Goal: Information Seeking & Learning: Learn about a topic

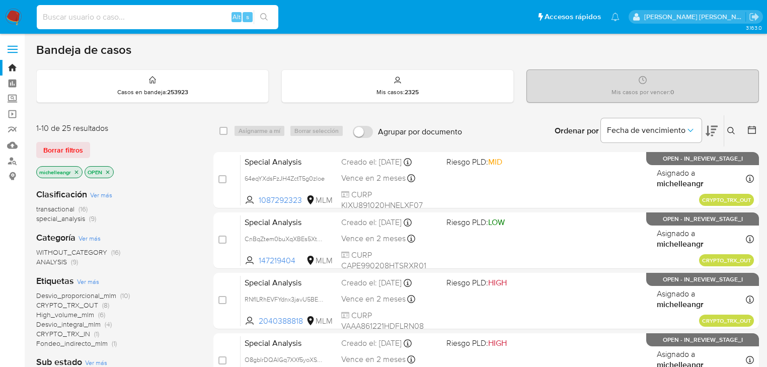
click at [78, 16] on input at bounding box center [158, 17] width 242 height 13
paste input "448731488"
type input "448731488"
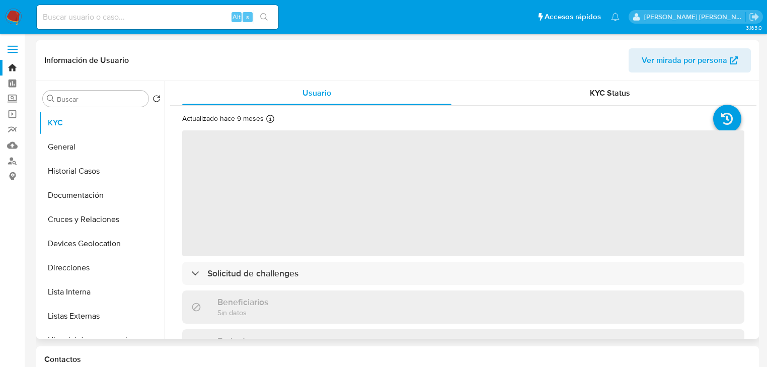
select select "10"
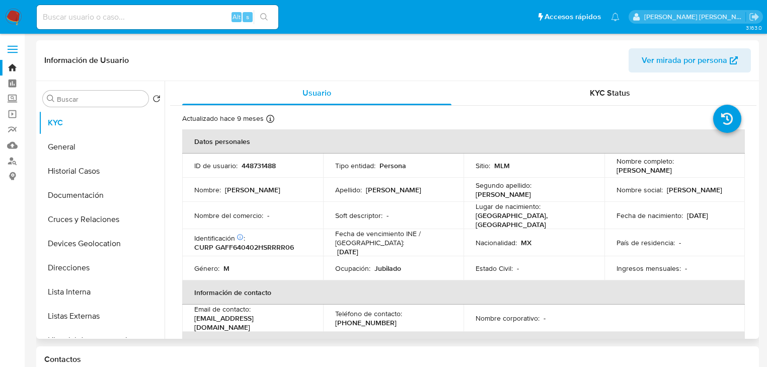
drag, startPoint x: 614, startPoint y: 170, endPoint x: 720, endPoint y: 172, distance: 106.3
click at [721, 172] on div "Nombre completo : Francisco Javier Garcia Fierro" at bounding box center [675, 166] width 117 height 18
copy p "[PERSON_NAME]"
click at [633, 189] on p "Nombre social :" at bounding box center [640, 189] width 46 height 9
drag, startPoint x: 441, startPoint y: 218, endPoint x: 505, endPoint y: 232, distance: 65.0
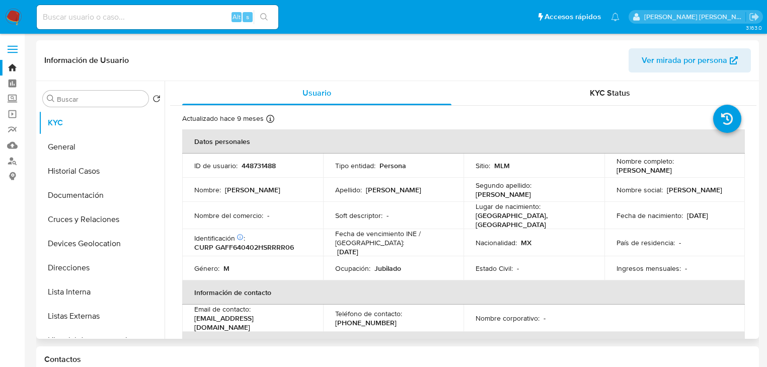
click at [441, 217] on div "Soft descriptor : -" at bounding box center [393, 215] width 117 height 9
click at [263, 165] on p "448731488" at bounding box center [259, 165] width 34 height 9
click at [264, 165] on p "448731488" at bounding box center [259, 165] width 34 height 9
copy p "448731488"
click at [79, 160] on button "Historial Casos" at bounding box center [98, 171] width 118 height 24
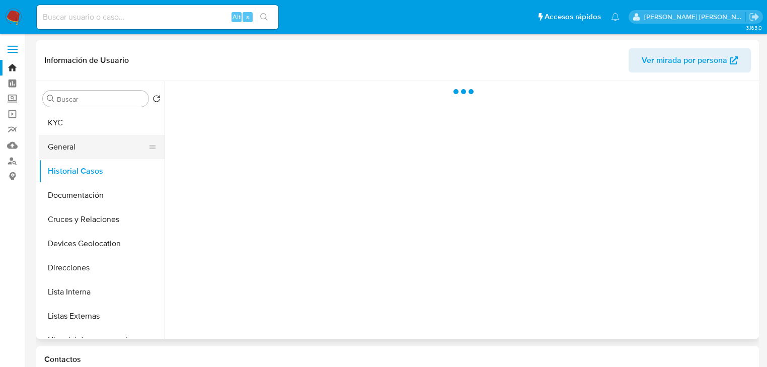
click at [86, 148] on button "General" at bounding box center [98, 147] width 118 height 24
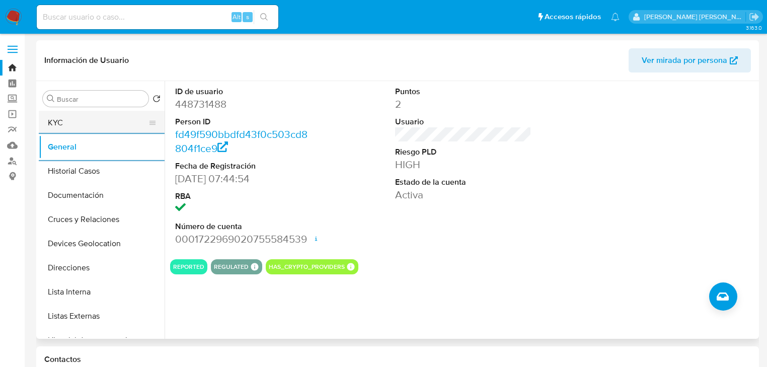
click at [64, 130] on button "KYC" at bounding box center [98, 123] width 118 height 24
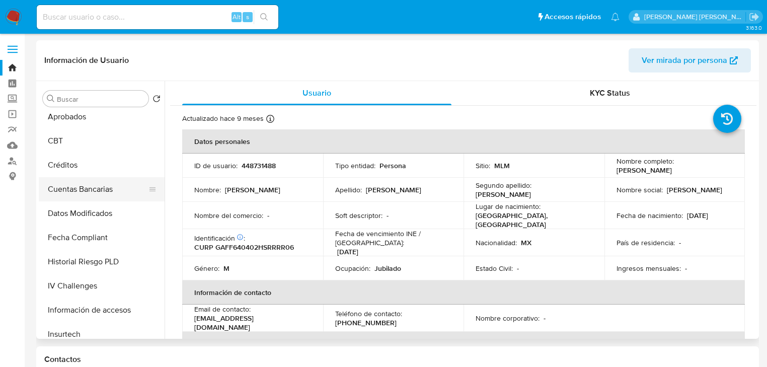
scroll to position [403, 0]
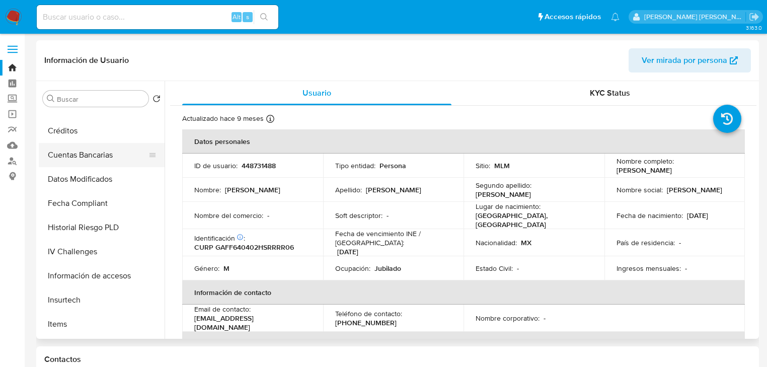
click at [100, 228] on button "Historial Riesgo PLD" at bounding box center [102, 228] width 126 height 24
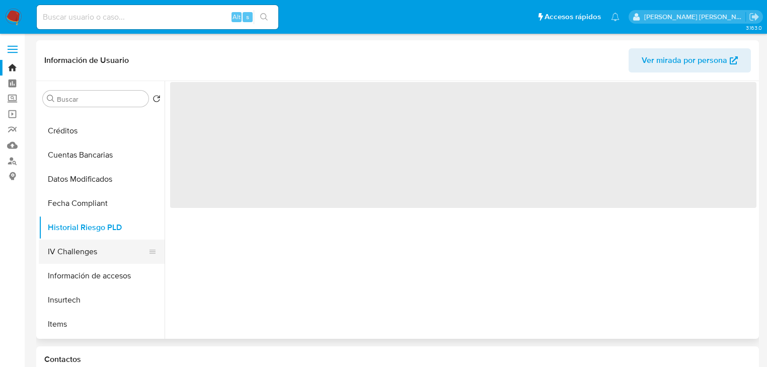
click at [100, 262] on button "IV Challenges" at bounding box center [98, 252] width 118 height 24
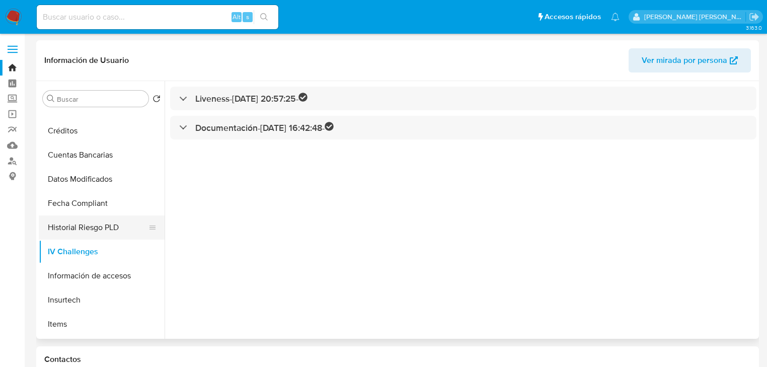
click at [101, 232] on button "Historial Riesgo PLD" at bounding box center [98, 228] width 118 height 24
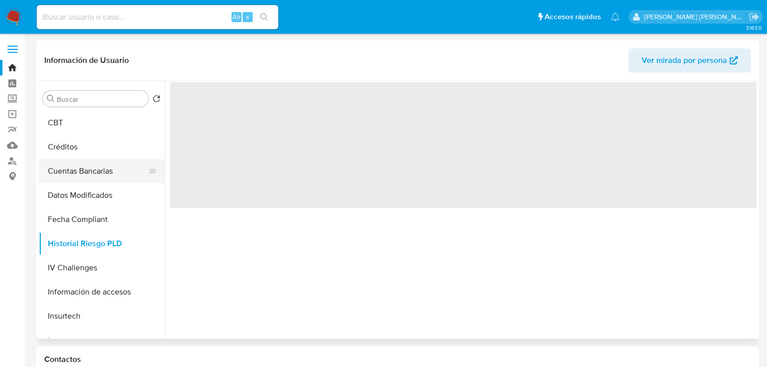
scroll to position [443, 0]
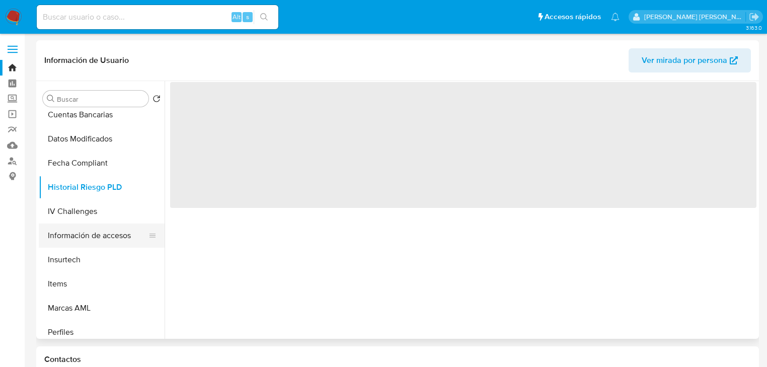
click at [109, 231] on button "Información de accesos" at bounding box center [98, 236] width 118 height 24
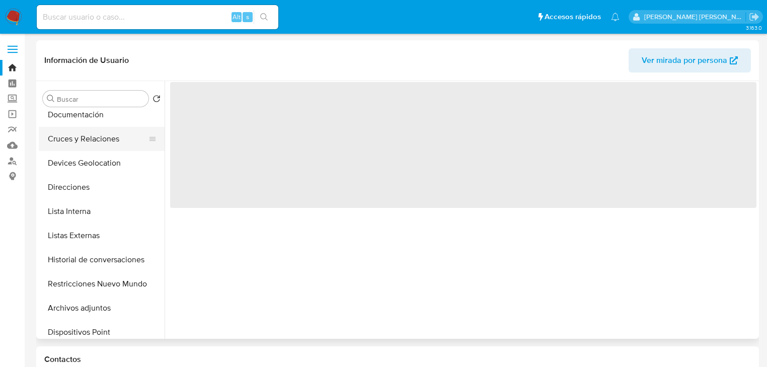
scroll to position [0, 0]
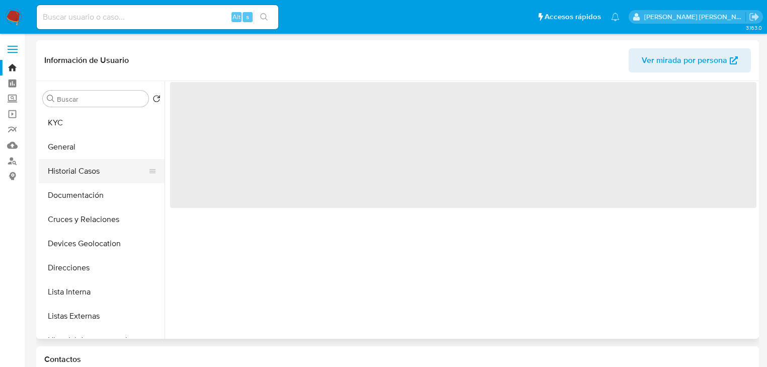
click at [78, 167] on button "Historial Casos" at bounding box center [98, 171] width 118 height 24
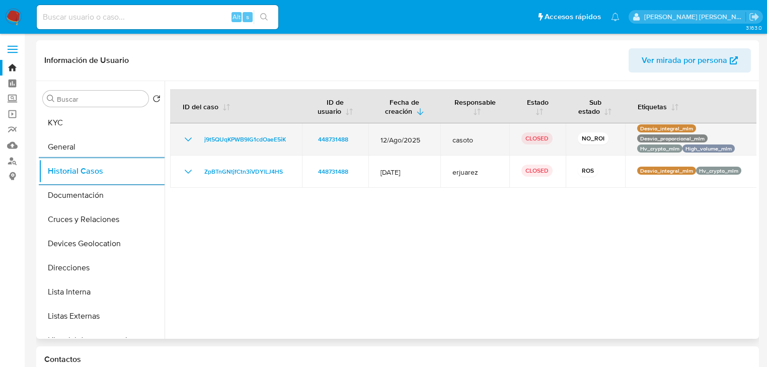
click at [187, 139] on icon "Mostrar/Ocultar" at bounding box center [188, 139] width 12 height 12
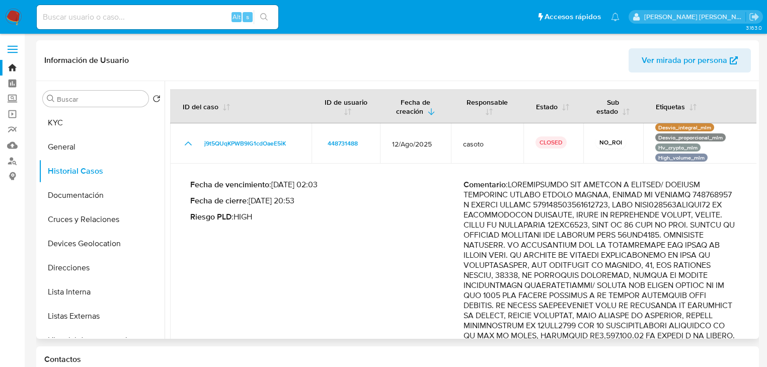
drag, startPoint x: 84, startPoint y: 122, endPoint x: 114, endPoint y: 123, distance: 29.7
click at [84, 122] on button "KYC" at bounding box center [98, 123] width 118 height 24
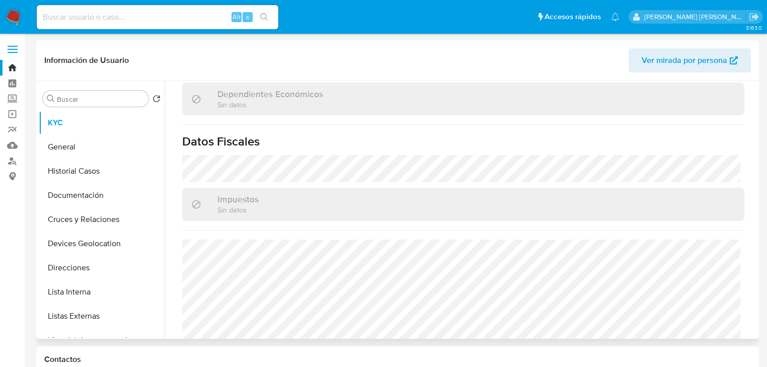
scroll to position [626, 0]
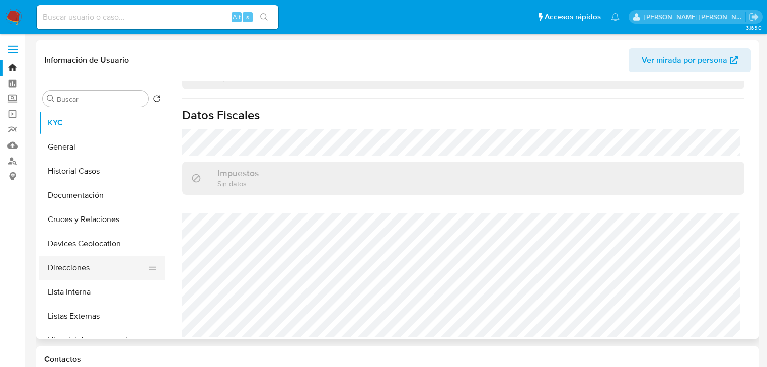
drag, startPoint x: 81, startPoint y: 199, endPoint x: 75, endPoint y: 263, distance: 64.2
click at [80, 201] on button "Documentación" at bounding box center [102, 195] width 126 height 24
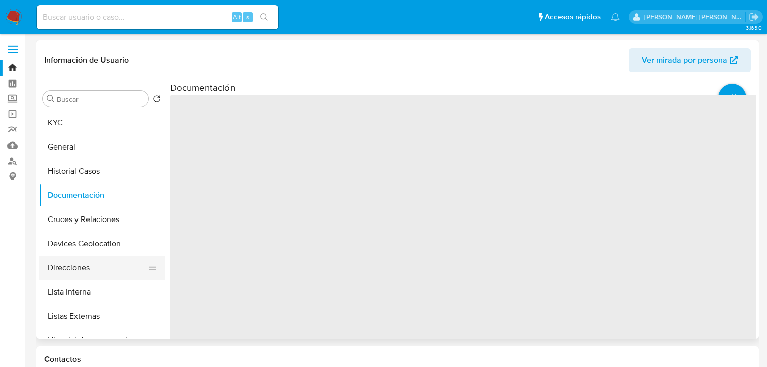
drag, startPoint x: 75, startPoint y: 263, endPoint x: 74, endPoint y: 277, distance: 14.1
click at [74, 263] on button "Direcciones" at bounding box center [98, 268] width 118 height 24
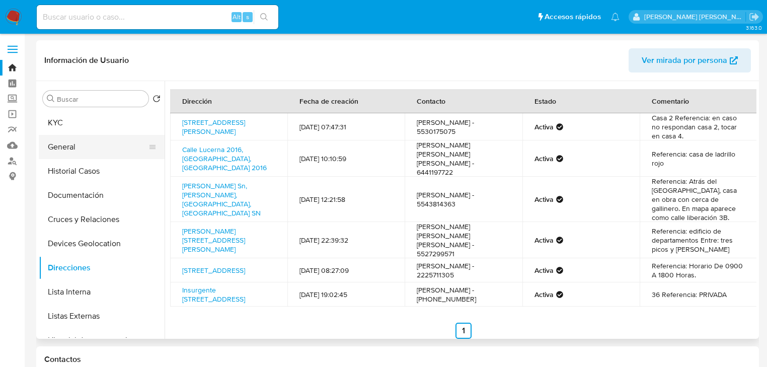
drag, startPoint x: 62, startPoint y: 148, endPoint x: 71, endPoint y: 157, distance: 12.5
click at [62, 148] on button "General" at bounding box center [98, 147] width 118 height 24
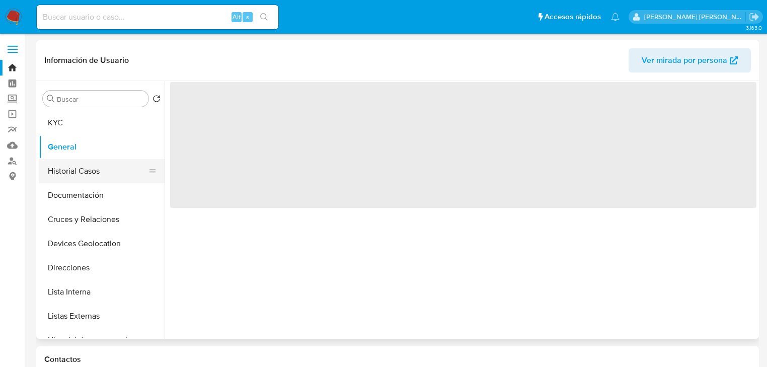
click at [69, 165] on button "Historial Casos" at bounding box center [98, 171] width 118 height 24
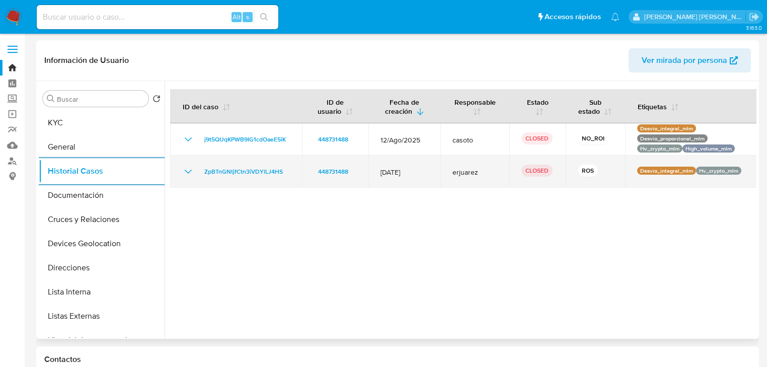
click at [181, 171] on td "ZpBTnGNtjfCtn3iVDYlLJ4HS" at bounding box center [236, 172] width 132 height 32
click at [185, 171] on icon "Mostrar/Ocultar" at bounding box center [188, 172] width 12 height 12
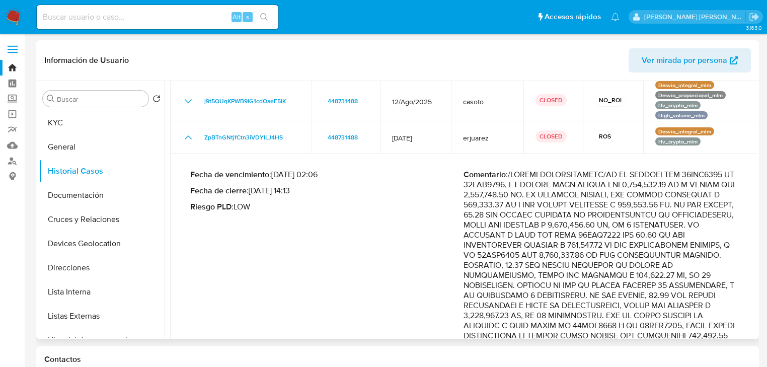
scroll to position [81, 0]
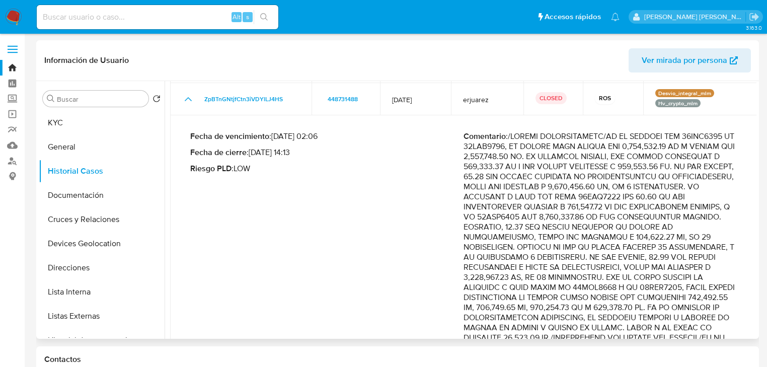
drag, startPoint x: 639, startPoint y: 149, endPoint x: 683, endPoint y: 147, distance: 43.9
click at [683, 147] on p "Comentario :" at bounding box center [600, 357] width 273 height 453
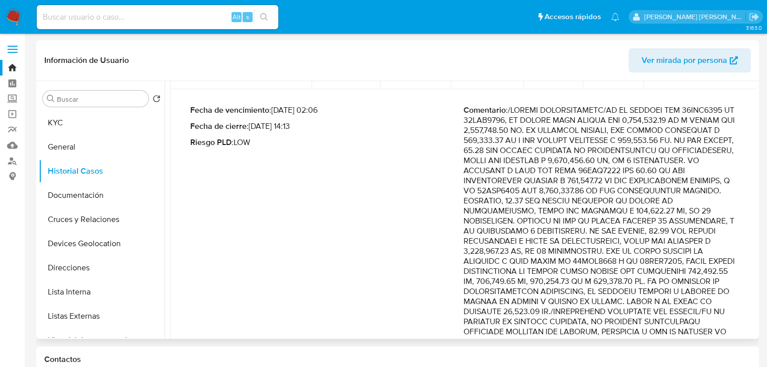
scroll to position [121, 0]
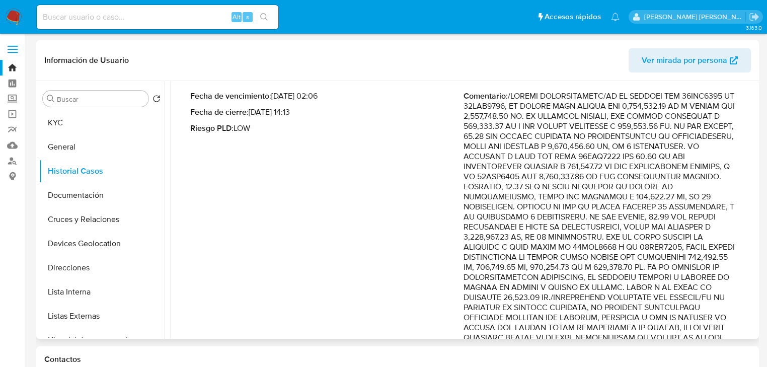
drag, startPoint x: 651, startPoint y: 147, endPoint x: 673, endPoint y: 229, distance: 85.0
click at [673, 229] on p "Comentario :" at bounding box center [600, 317] width 273 height 453
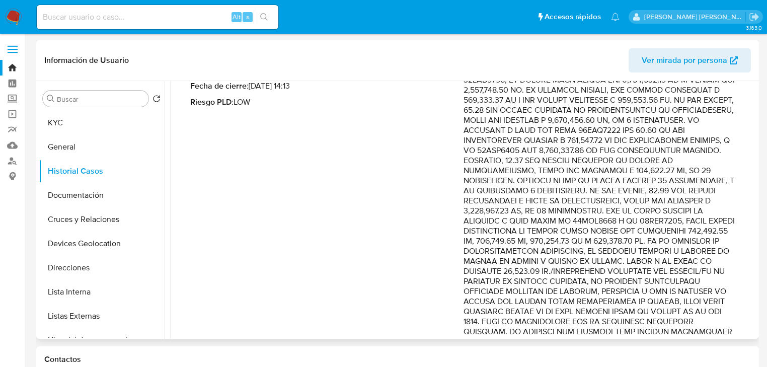
scroll to position [161, 0]
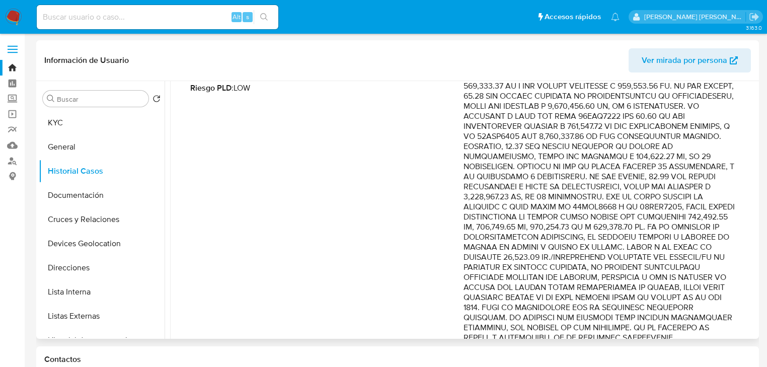
drag, startPoint x: 624, startPoint y: 222, endPoint x: 675, endPoint y: 241, distance: 54.3
click at [675, 241] on p "Comentario :" at bounding box center [600, 277] width 273 height 453
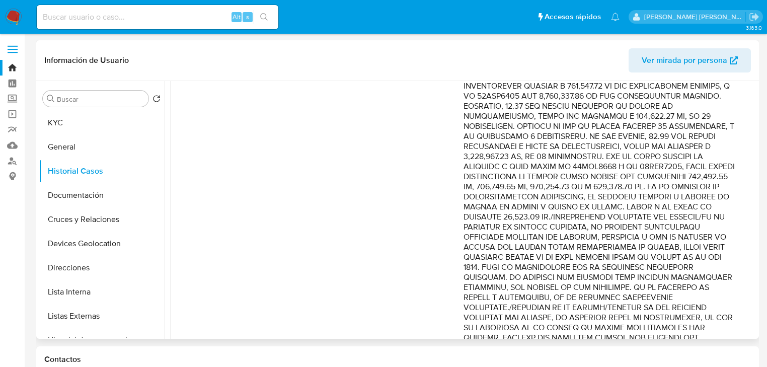
drag, startPoint x: 638, startPoint y: 237, endPoint x: 666, endPoint y: 244, distance: 29.6
click at [666, 244] on p "Comentario :" at bounding box center [600, 237] width 273 height 453
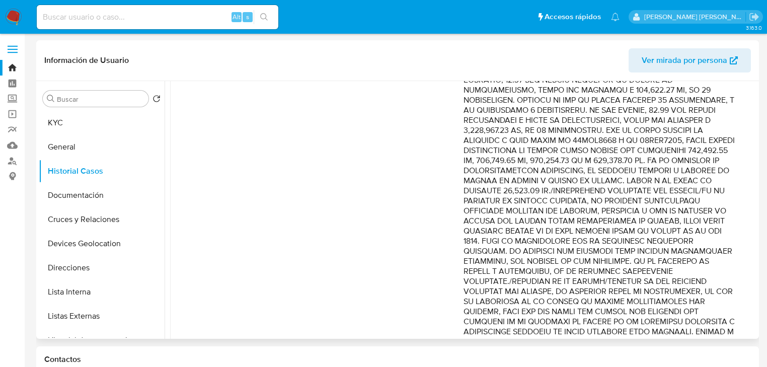
scroll to position [242, 0]
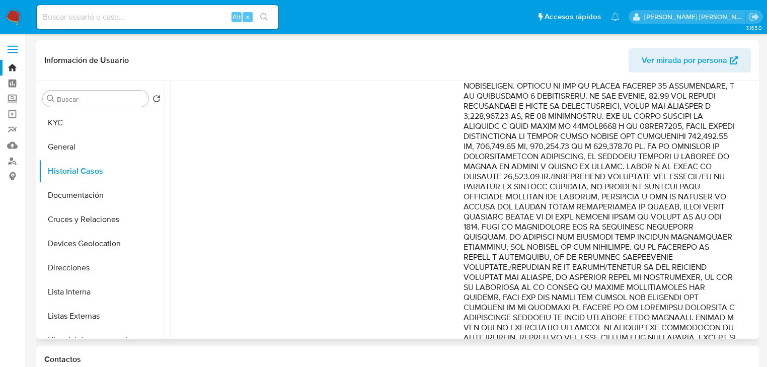
drag, startPoint x: 663, startPoint y: 250, endPoint x: 669, endPoint y: 267, distance: 18.3
click at [669, 267] on p "Comentario :" at bounding box center [600, 196] width 273 height 453
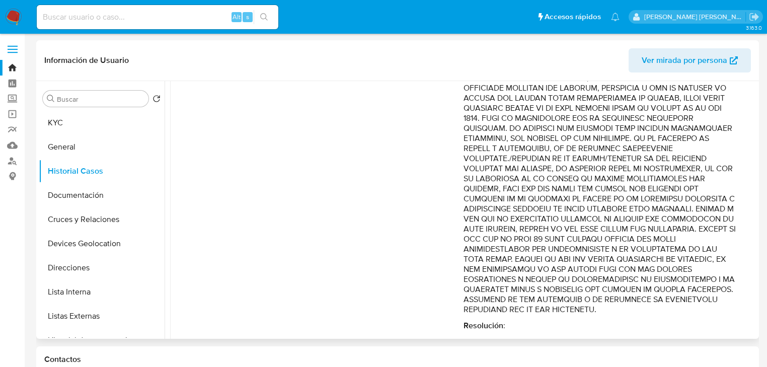
scroll to position [363, 0]
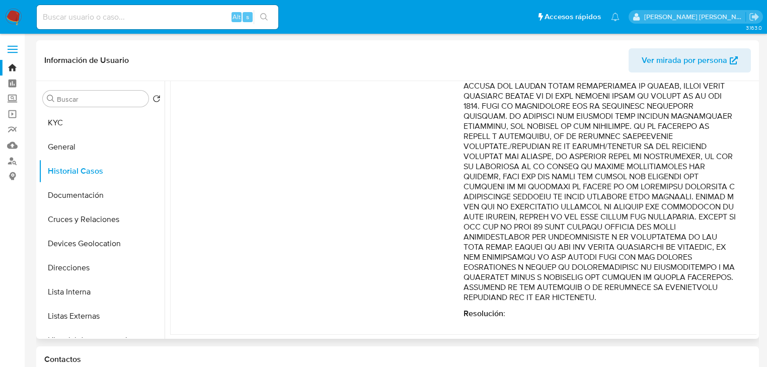
drag, startPoint x: 620, startPoint y: 254, endPoint x: 654, endPoint y: 263, distance: 35.6
click at [654, 263] on p "Comentario :" at bounding box center [600, 75] width 273 height 453
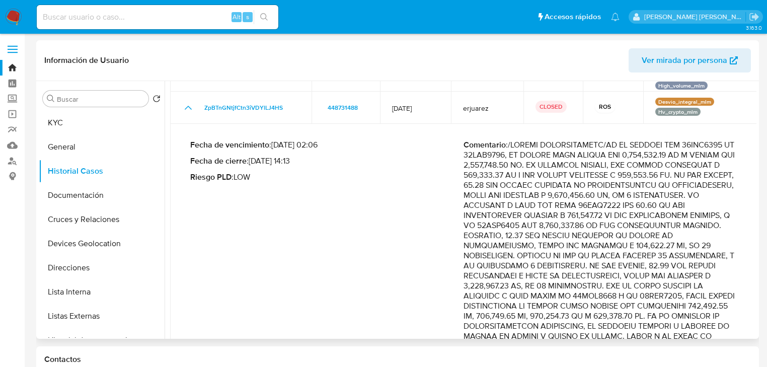
scroll to position [0, 0]
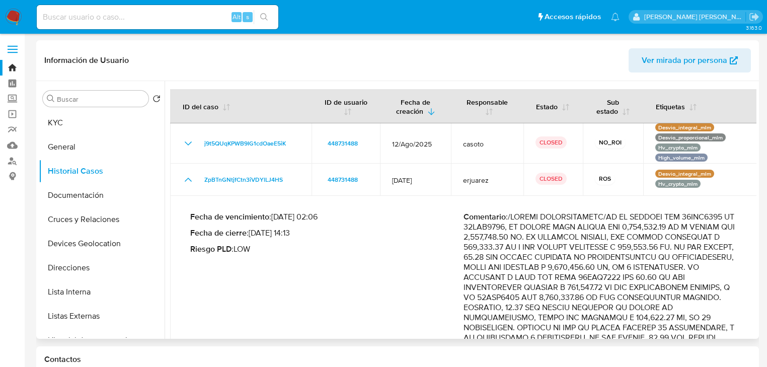
drag, startPoint x: 653, startPoint y: 228, endPoint x: 691, endPoint y: 268, distance: 55.2
drag, startPoint x: 626, startPoint y: 269, endPoint x: 673, endPoint y: 271, distance: 46.9
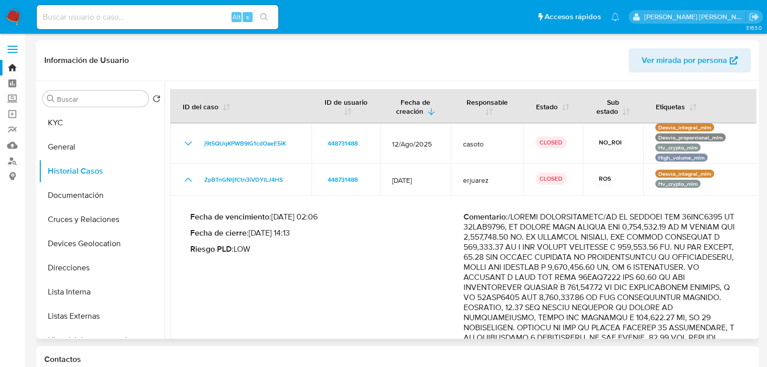
drag, startPoint x: 685, startPoint y: 270, endPoint x: 621, endPoint y: 267, distance: 64.0
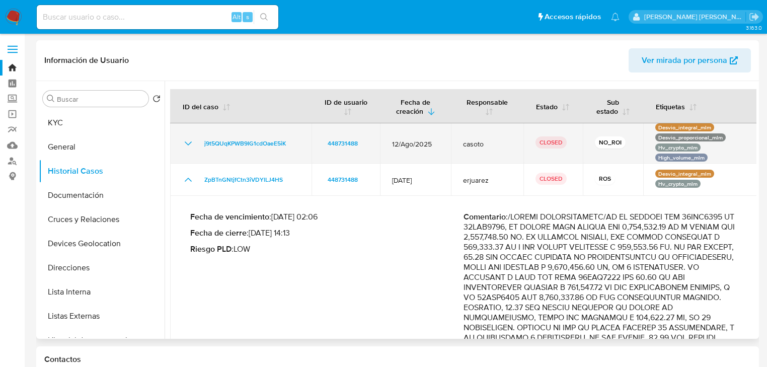
click at [187, 144] on icon "Mostrar/Ocultar" at bounding box center [188, 143] width 12 height 12
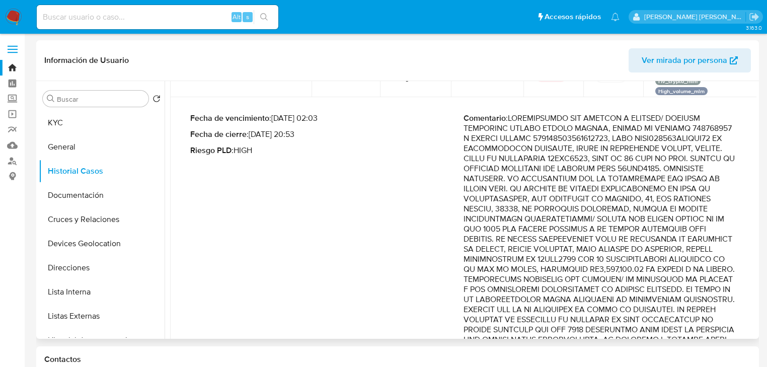
scroll to position [81, 0]
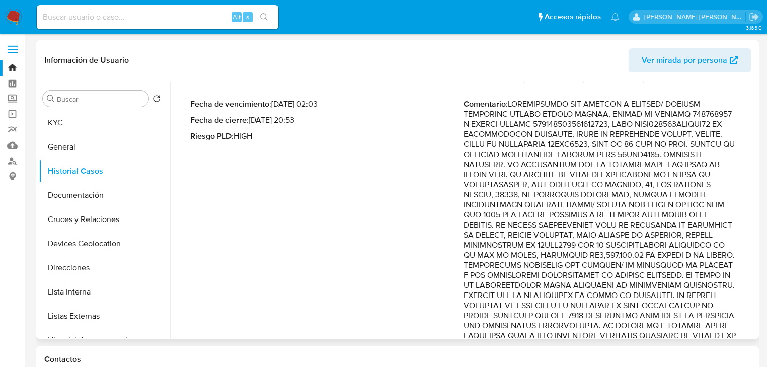
drag, startPoint x: 672, startPoint y: 248, endPoint x: 671, endPoint y: 263, distance: 15.2
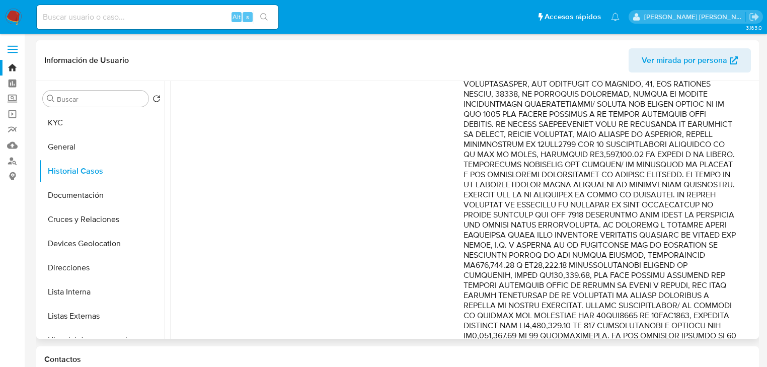
scroll to position [201, 0]
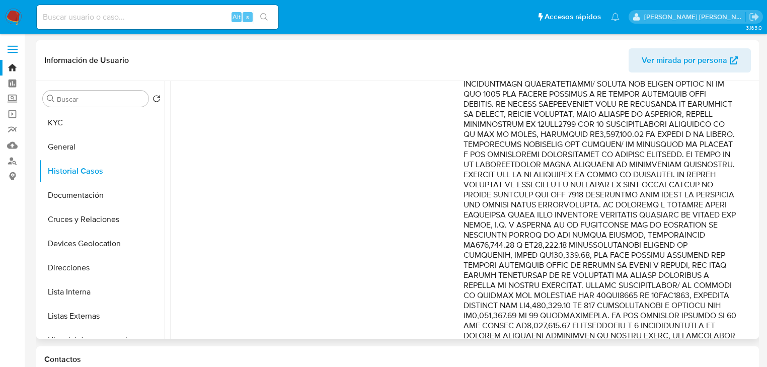
drag, startPoint x: 643, startPoint y: 206, endPoint x: 673, endPoint y: 231, distance: 38.3
click at [673, 231] on p "Comentario :" at bounding box center [600, 360] width 273 height 765
drag, startPoint x: 644, startPoint y: 248, endPoint x: 650, endPoint y: 262, distance: 15.3
click at [650, 262] on p "Comentario :" at bounding box center [600, 360] width 273 height 765
click at [610, 278] on p "Comentario :" at bounding box center [600, 360] width 273 height 765
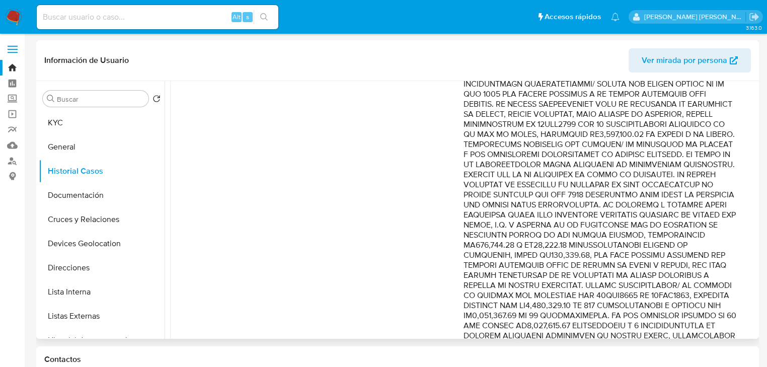
drag, startPoint x: 605, startPoint y: 268, endPoint x: 698, endPoint y: 268, distance: 92.7
click at [703, 280] on p "Comentario :" at bounding box center [600, 360] width 273 height 765
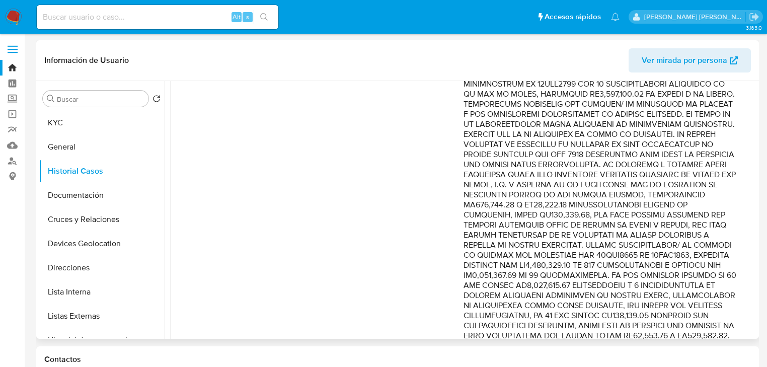
scroll to position [282, 0]
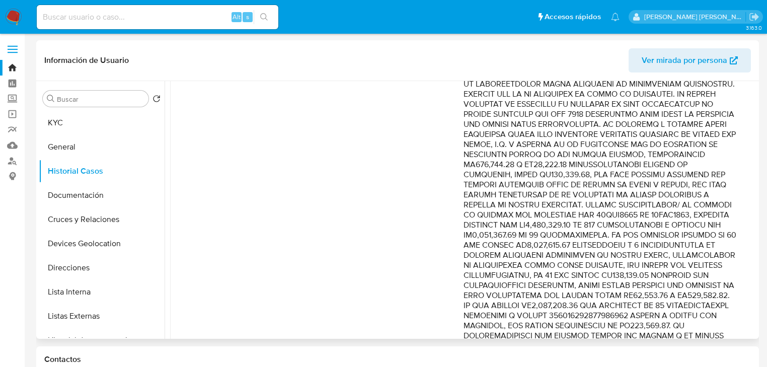
drag, startPoint x: 520, startPoint y: 236, endPoint x: 576, endPoint y: 238, distance: 56.4
click at [576, 238] on p "Comentario :" at bounding box center [600, 280] width 273 height 765
drag, startPoint x: 624, startPoint y: 237, endPoint x: 694, endPoint y: 248, distance: 71.4
click at [694, 248] on p "Comentario :" at bounding box center [600, 280] width 273 height 765
drag, startPoint x: 669, startPoint y: 260, endPoint x: 678, endPoint y: 274, distance: 17.2
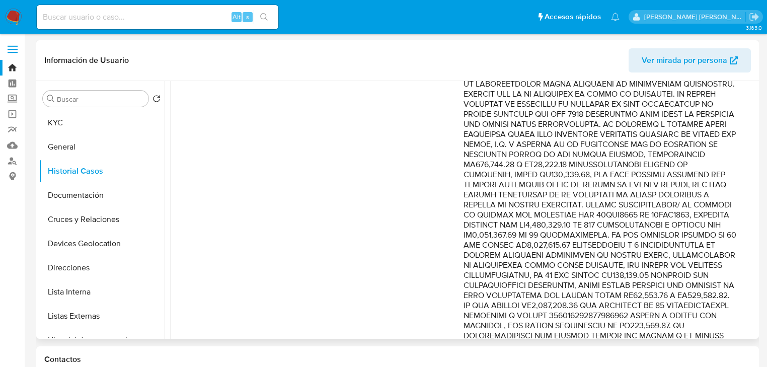
click at [678, 274] on p "Comentario :" at bounding box center [600, 280] width 273 height 765
drag, startPoint x: 463, startPoint y: 258, endPoint x: 573, endPoint y: 257, distance: 110.3
click at [573, 257] on p "Comentario :" at bounding box center [600, 280] width 273 height 765
click at [574, 258] on p "Comentario :" at bounding box center [600, 280] width 273 height 765
drag, startPoint x: 578, startPoint y: 258, endPoint x: 532, endPoint y: 258, distance: 45.8
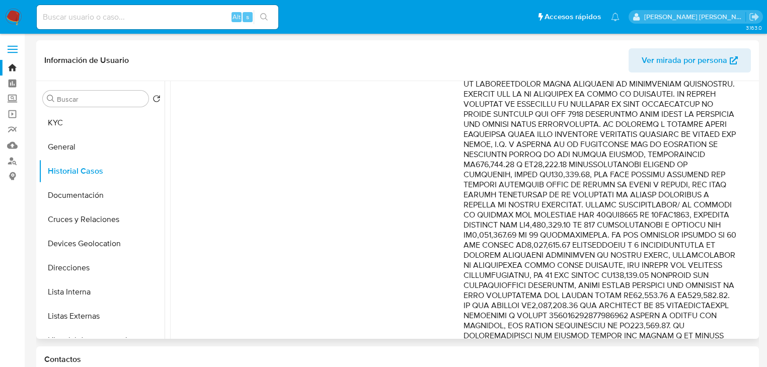
click at [532, 258] on p "Comentario :" at bounding box center [600, 280] width 273 height 765
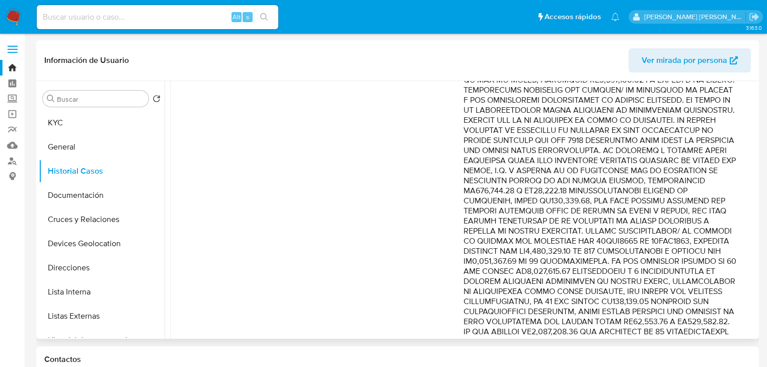
scroll to position [201, 0]
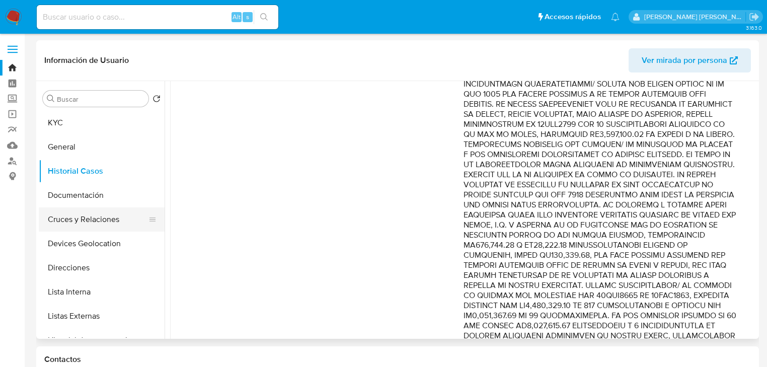
click at [94, 209] on button "Cruces y Relaciones" at bounding box center [98, 219] width 118 height 24
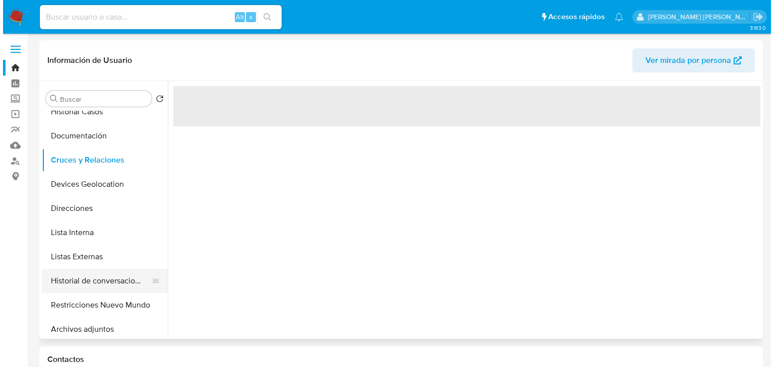
scroll to position [121, 0]
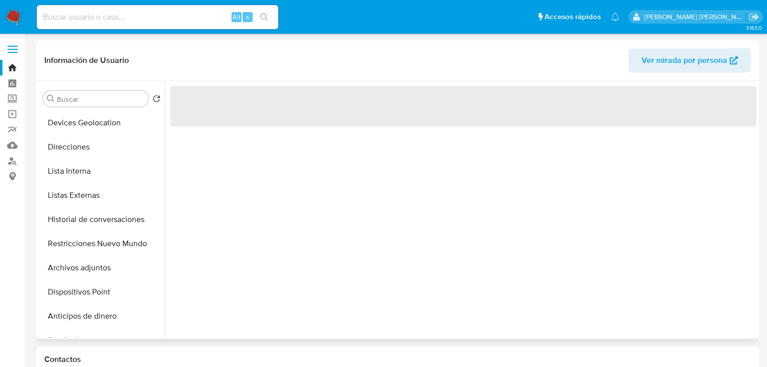
drag, startPoint x: 110, startPoint y: 243, endPoint x: 239, endPoint y: 234, distance: 129.2
click at [113, 240] on button "Restricciones Nuevo Mundo" at bounding box center [102, 244] width 126 height 24
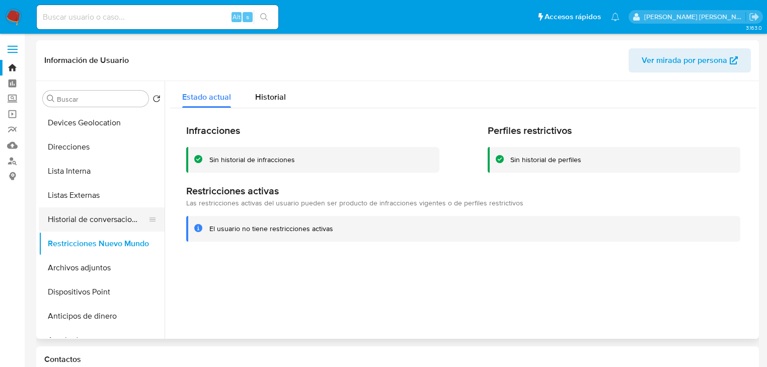
click at [138, 218] on button "Historial de conversaciones" at bounding box center [98, 219] width 118 height 24
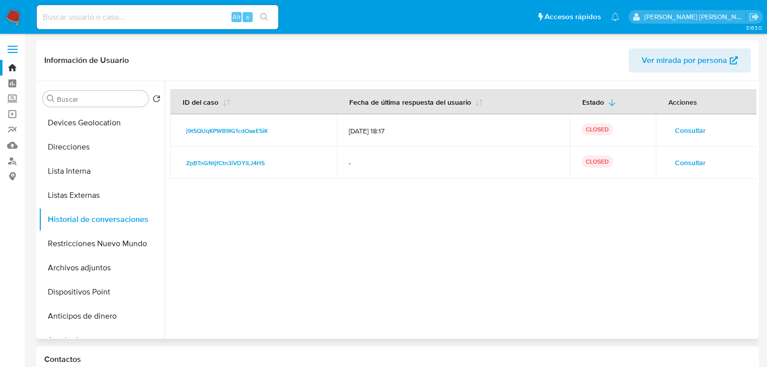
click at [678, 165] on span "Consultar" at bounding box center [690, 163] width 31 height 14
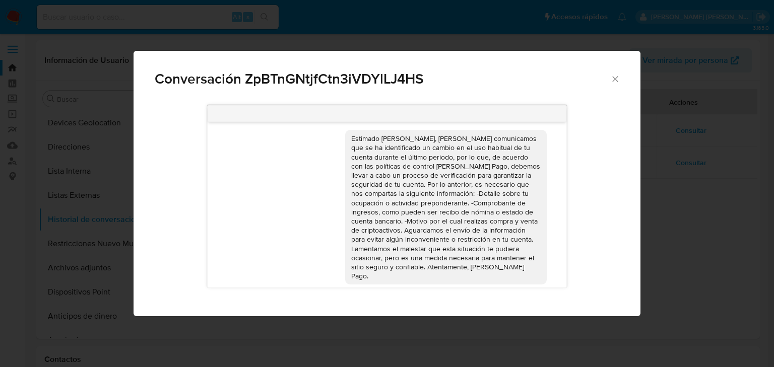
scroll to position [0, 0]
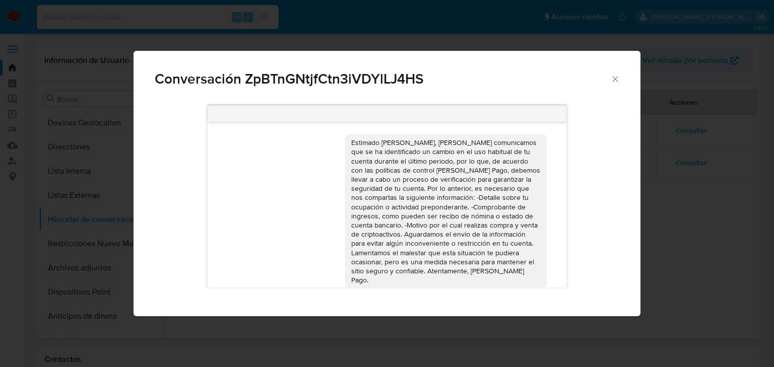
click at [613, 81] on icon "Cerrar" at bounding box center [615, 79] width 6 height 6
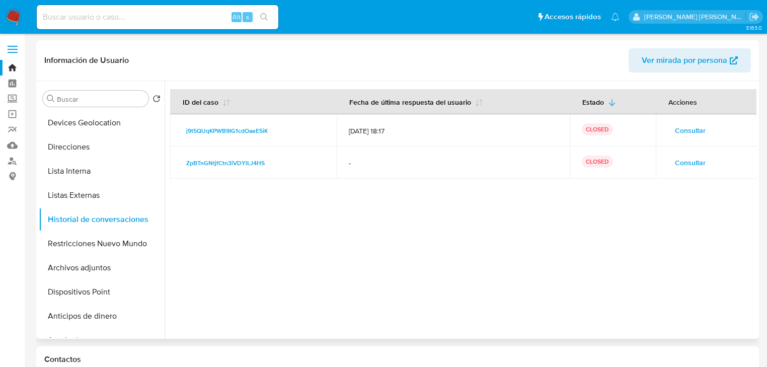
click at [677, 137] on span "Consultar" at bounding box center [690, 130] width 31 height 14
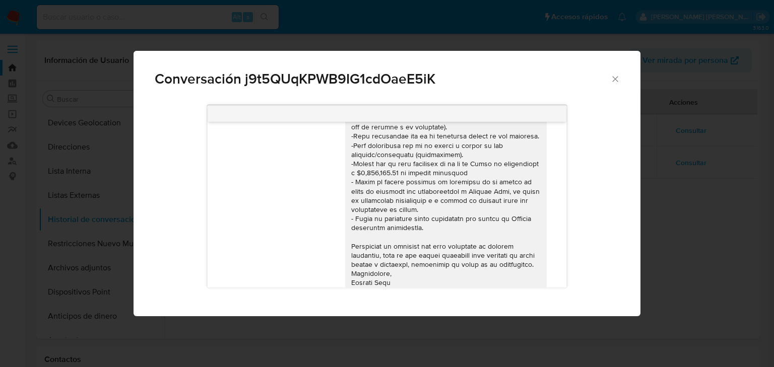
scroll to position [364, 0]
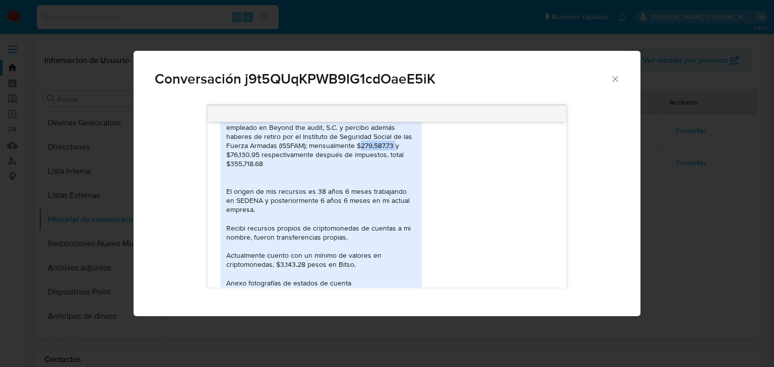
drag, startPoint x: 395, startPoint y: 163, endPoint x: 369, endPoint y: 161, distance: 26.3
click at [360, 160] on div "Buenas noches, en relación a mi actividad económica soy empleado en Beyond the …" at bounding box center [320, 200] width 189 height 174
copy div "279,587.73"
drag, startPoint x: 258, startPoint y: 172, endPoint x: 231, endPoint y: 173, distance: 27.2
click at [231, 173] on div "Buenas noches, en relación a mi actividad económica soy empleado en Beyond the …" at bounding box center [320, 200] width 189 height 174
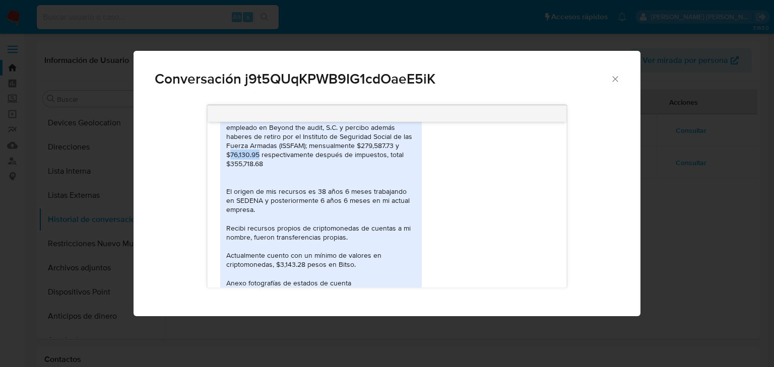
copy div "76,130.95"
drag, startPoint x: 266, startPoint y: 183, endPoint x: 213, endPoint y: 181, distance: 52.9
click at [213, 181] on div "21/08/2025 22:16:29 Buenas noches, en relación a mi actividad económica soy emp…" at bounding box center [386, 205] width 359 height 166
copy div "$355,718.68"
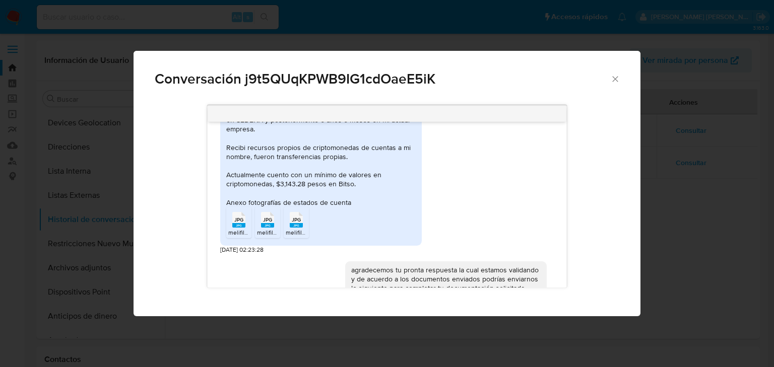
scroll to position [484, 0]
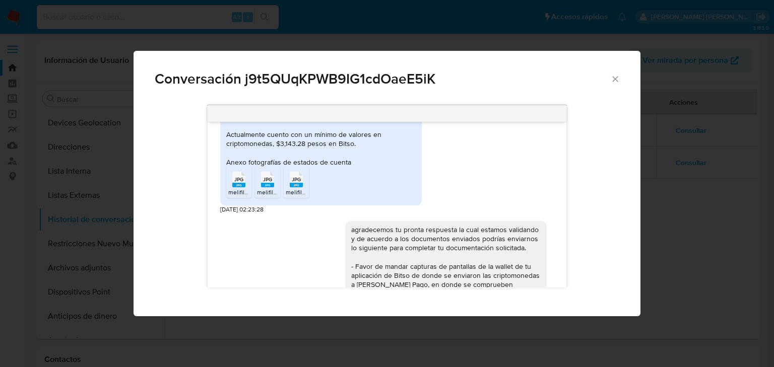
click at [236, 183] on span "JPG" at bounding box center [238, 179] width 9 height 7
click at [267, 187] on rect "Comunicación" at bounding box center [267, 185] width 13 height 5
click at [296, 183] on span "JPG" at bounding box center [296, 179] width 9 height 7
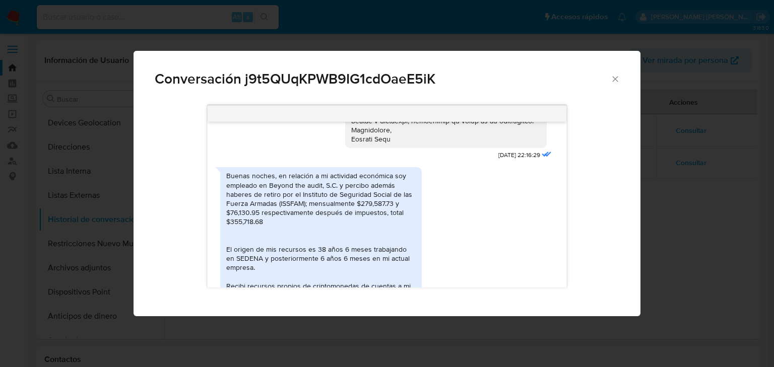
scroll to position [364, 0]
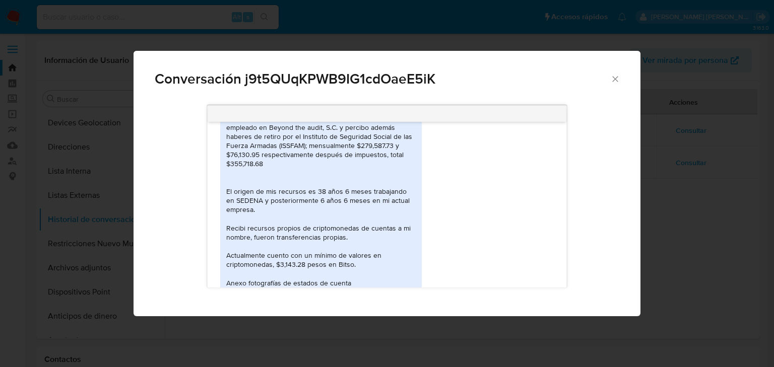
click at [288, 189] on div "Buenas noches, en relación a mi actividad económica soy empleado en Beyond the …" at bounding box center [320, 200] width 189 height 174
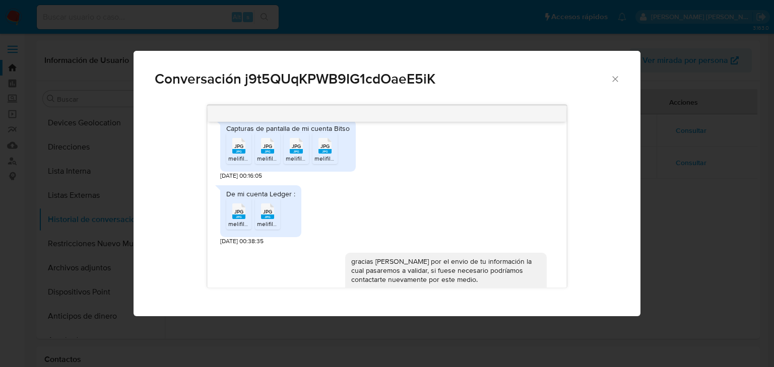
scroll to position [726, 0]
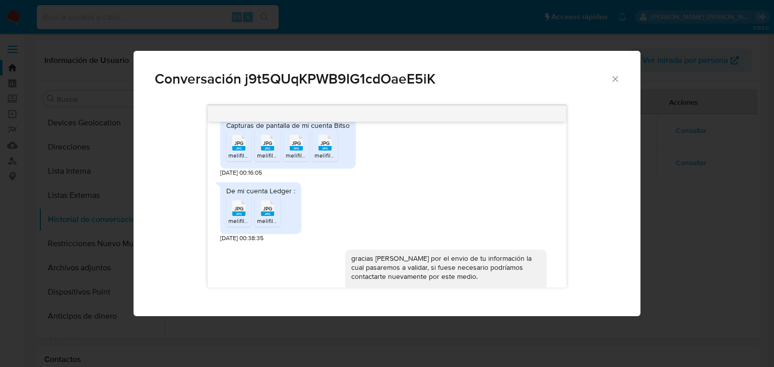
click at [239, 152] on icon "JPG" at bounding box center [238, 143] width 13 height 18
click at [260, 160] on span "melifile5025289792449751361.jpg" at bounding box center [303, 155] width 93 height 9
click at [290, 152] on icon "JPG" at bounding box center [296, 143] width 13 height 18
click at [320, 151] on rect "Comunicación" at bounding box center [324, 148] width 13 height 5
click at [325, 151] on rect "Comunicación" at bounding box center [324, 148] width 13 height 5
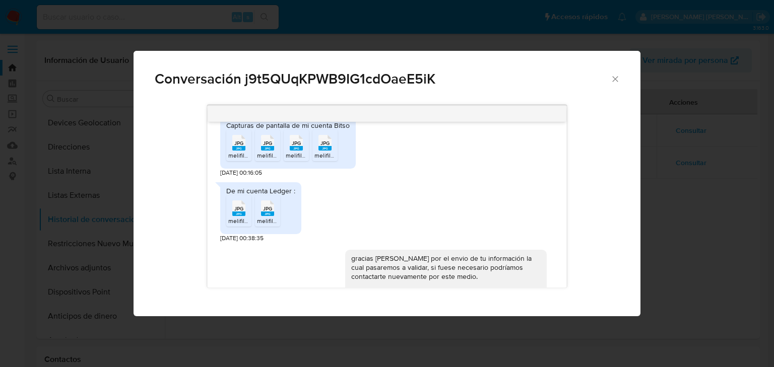
click at [298, 151] on rect "Comunicación" at bounding box center [296, 148] width 13 height 5
click at [236, 212] on span "JPG" at bounding box center [238, 208] width 9 height 7
click at [263, 216] on rect "Comunicación" at bounding box center [267, 214] width 13 height 5
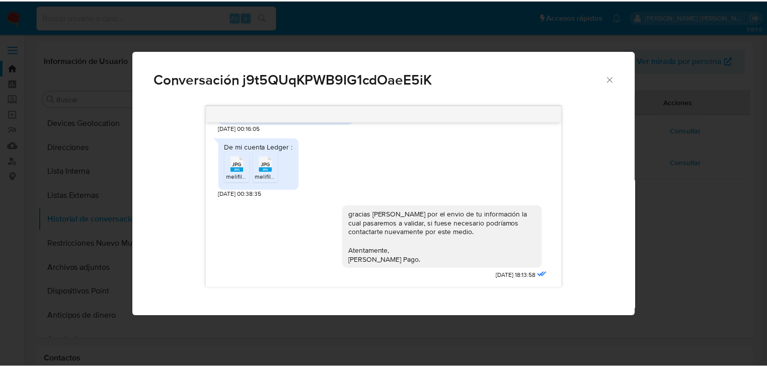
scroll to position [806, 0]
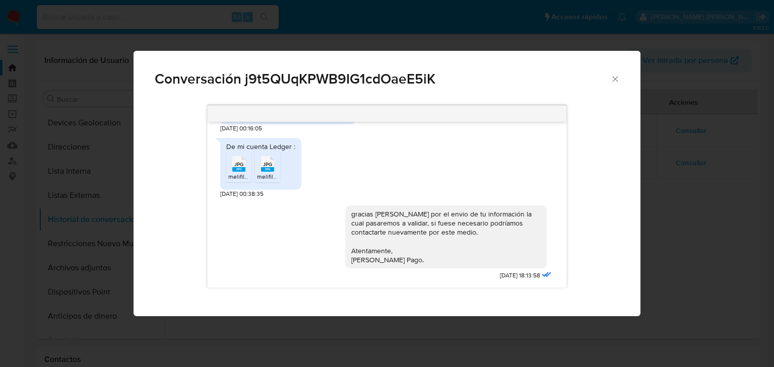
click at [616, 79] on icon "Cerrar" at bounding box center [615, 79] width 10 height 10
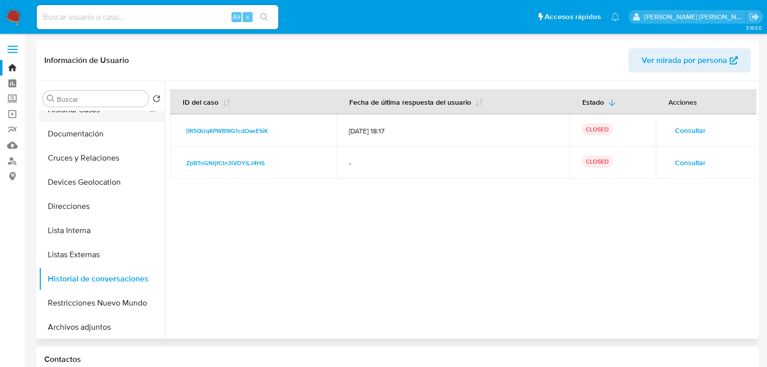
scroll to position [0, 0]
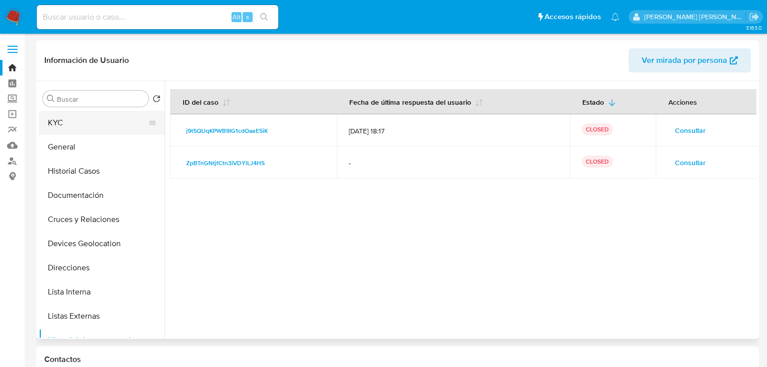
click at [93, 131] on button "KYC" at bounding box center [98, 123] width 118 height 24
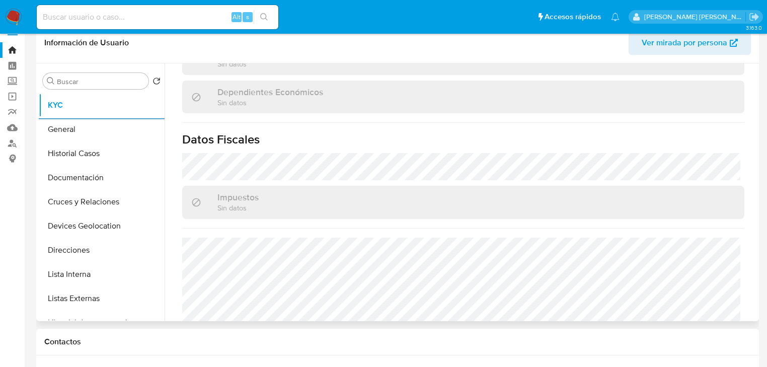
scroll to position [626, 0]
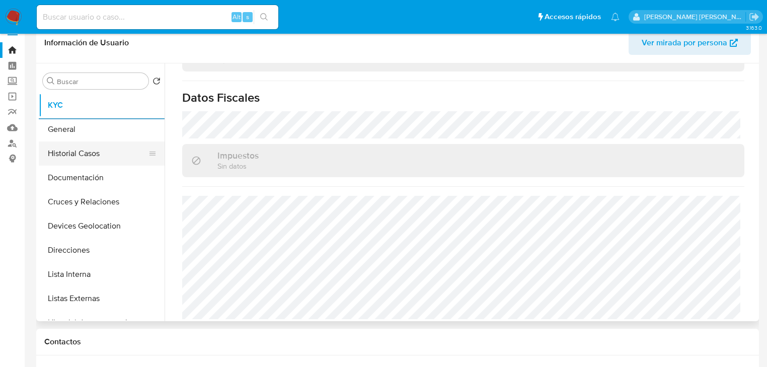
drag, startPoint x: 87, startPoint y: 151, endPoint x: 107, endPoint y: 151, distance: 20.1
click at [87, 150] on button "Historial Casos" at bounding box center [98, 154] width 118 height 24
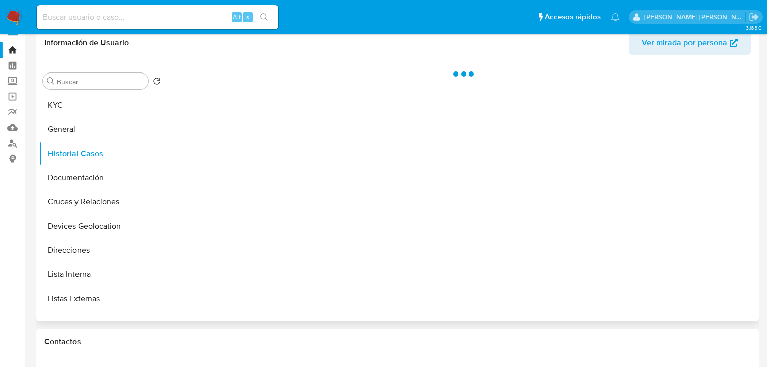
scroll to position [0, 0]
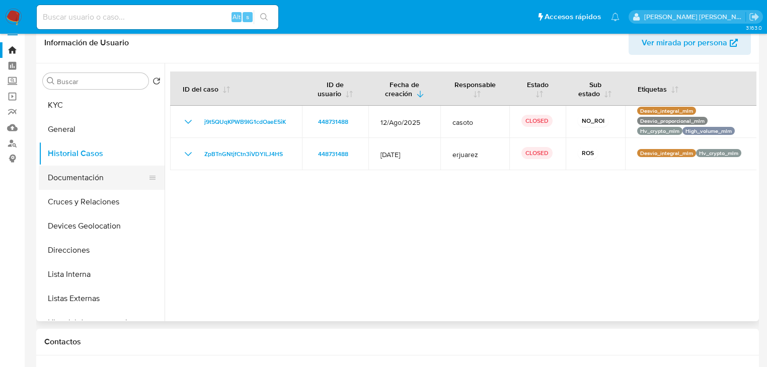
click at [77, 183] on button "Documentación" at bounding box center [98, 178] width 118 height 24
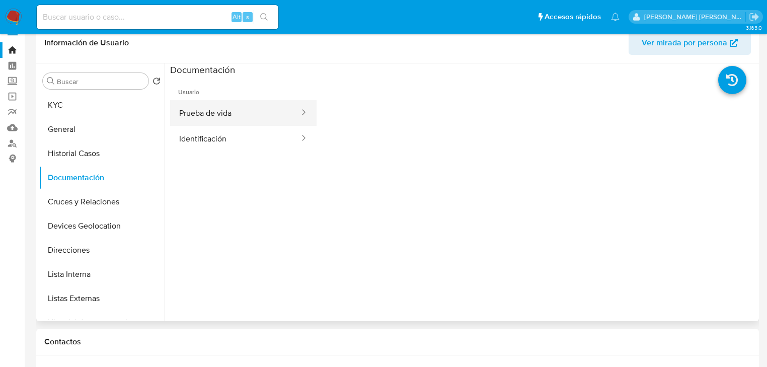
click at [243, 123] on button "Prueba de vida" at bounding box center [235, 113] width 130 height 26
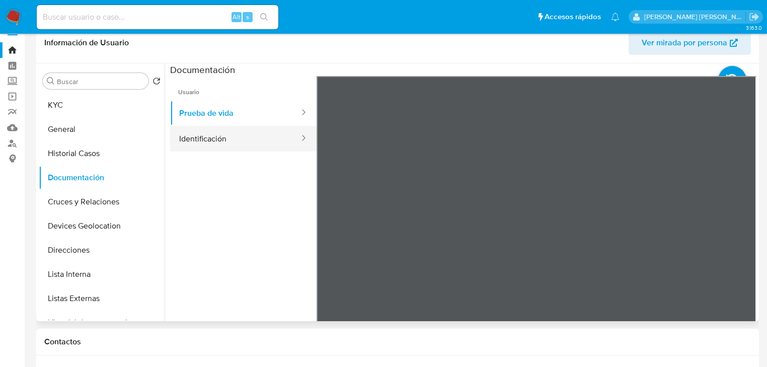
click at [207, 142] on button "Identificación" at bounding box center [235, 139] width 130 height 26
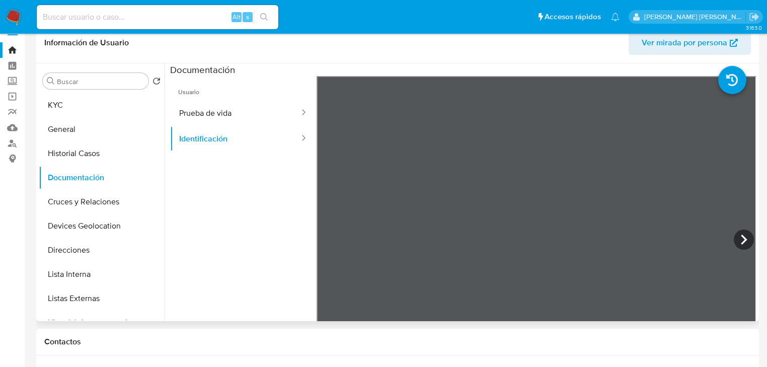
click at [640, 159] on div at bounding box center [537, 241] width 440 height 330
click at [204, 114] on button "Prueba de vida" at bounding box center [235, 113] width 130 height 26
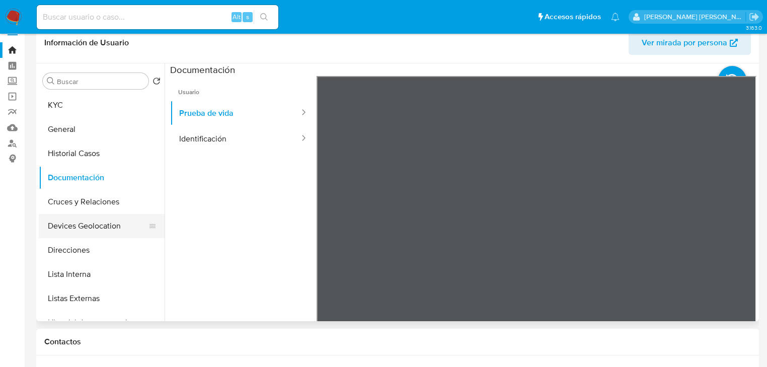
drag, startPoint x: 69, startPoint y: 214, endPoint x: 75, endPoint y: 216, distance: 6.1
click at [69, 214] on button "Devices Geolocation" at bounding box center [98, 226] width 118 height 24
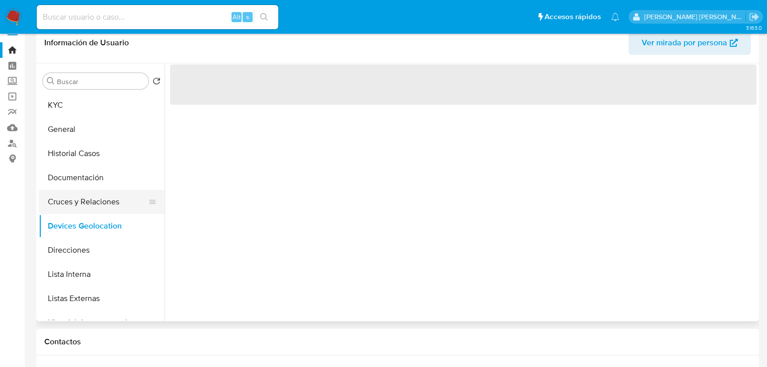
drag, startPoint x: 78, startPoint y: 207, endPoint x: 377, endPoint y: 215, distance: 298.7
click at [81, 206] on button "Cruces y Relaciones" at bounding box center [102, 202] width 126 height 24
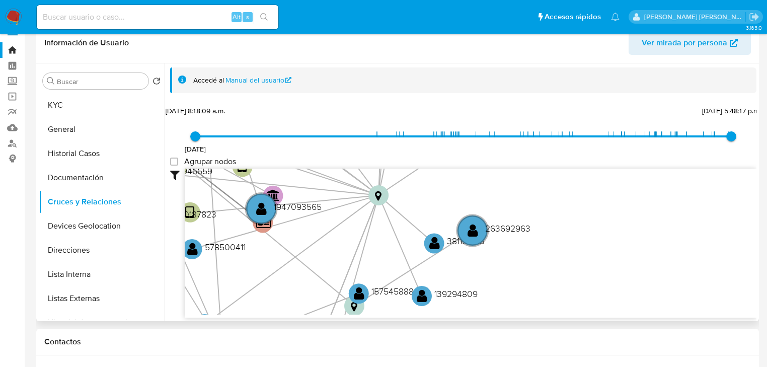
scroll to position [26, 0]
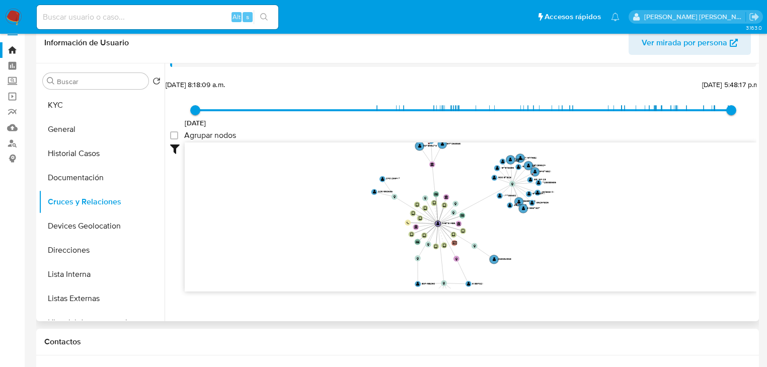
drag, startPoint x: 496, startPoint y: 218, endPoint x: 491, endPoint y: 232, distance: 14.8
click at [491, 232] on icon "device-6716892b3218012be7b7820f  device-684f196b229000e0e849e3ed  device-63e6…" at bounding box center [471, 216] width 572 height 146
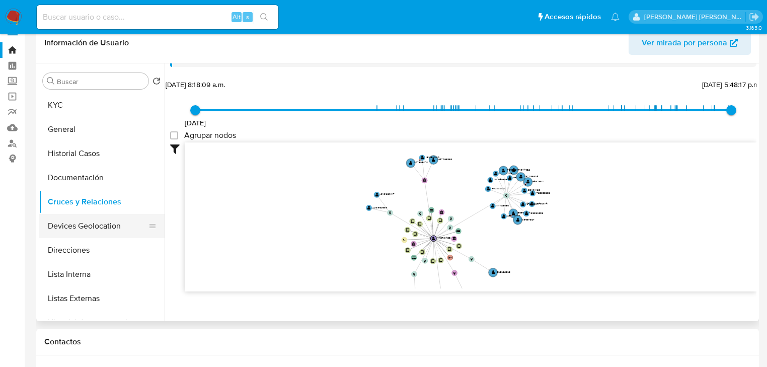
click at [89, 233] on button "Devices Geolocation" at bounding box center [98, 226] width 118 height 24
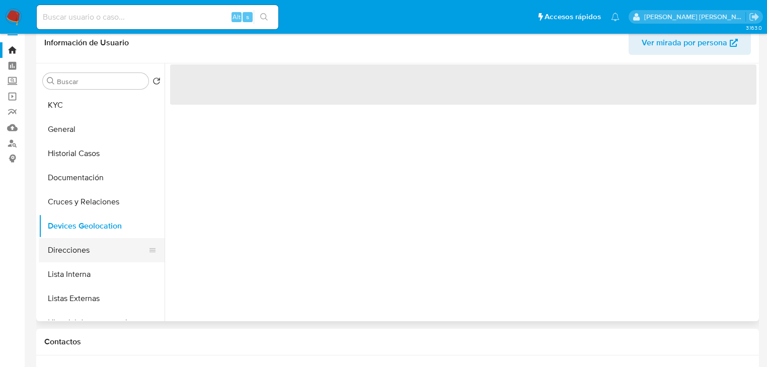
click at [89, 250] on button "Direcciones" at bounding box center [98, 250] width 118 height 24
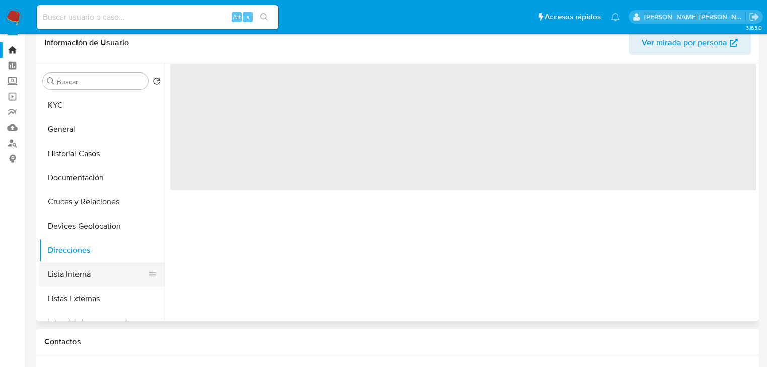
click at [90, 278] on button "Lista Interna" at bounding box center [98, 274] width 118 height 24
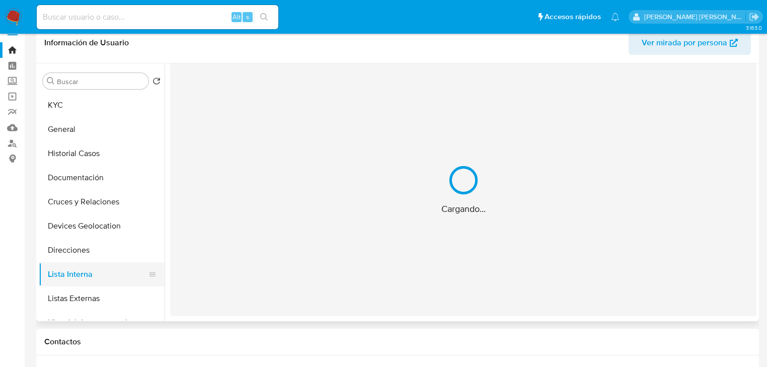
drag, startPoint x: 91, startPoint y: 302, endPoint x: 145, endPoint y: 283, distance: 56.5
click at [91, 300] on button "Listas Externas" at bounding box center [102, 299] width 126 height 24
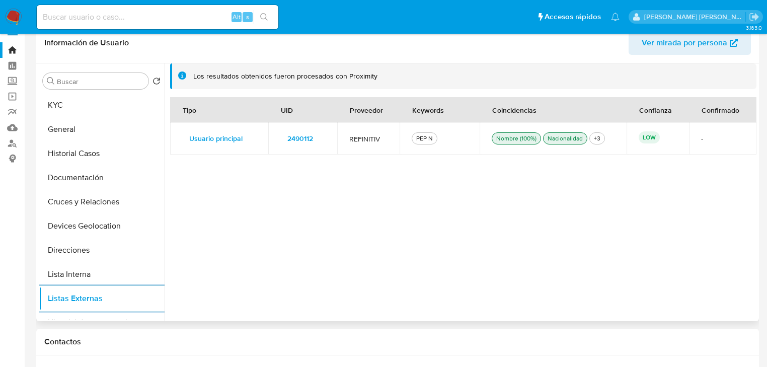
click at [300, 140] on span "2490112" at bounding box center [301, 138] width 26 height 14
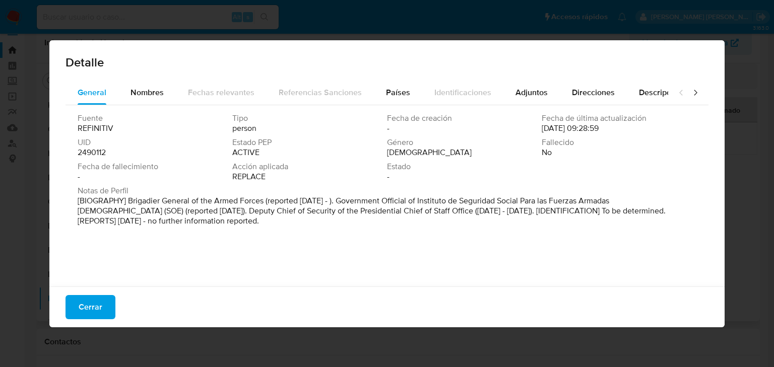
drag, startPoint x: 178, startPoint y: 220, endPoint x: 129, endPoint y: 201, distance: 52.3
click at [129, 201] on p "[BIOGRAPHY] Brigadier General of the Armed Forces (reported Nov 2014 - ). Gover…" at bounding box center [386, 211] width 616 height 30
click at [432, 55] on div "Detalle" at bounding box center [386, 60] width 675 height 40
drag, startPoint x: 276, startPoint y: 153, endPoint x: 216, endPoint y: 155, distance: 60.0
click at [212, 155] on div "Fuente REFINITIV Tipo person Fecha de creación - Fecha de última actualización …" at bounding box center [387, 149] width 618 height 73
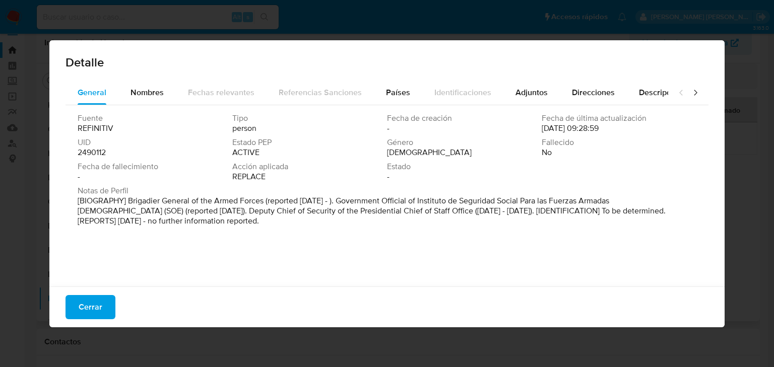
drag, startPoint x: 96, startPoint y: 304, endPoint x: 120, endPoint y: 290, distance: 28.0
click at [96, 302] on span "Cerrar" at bounding box center [91, 307] width 24 height 22
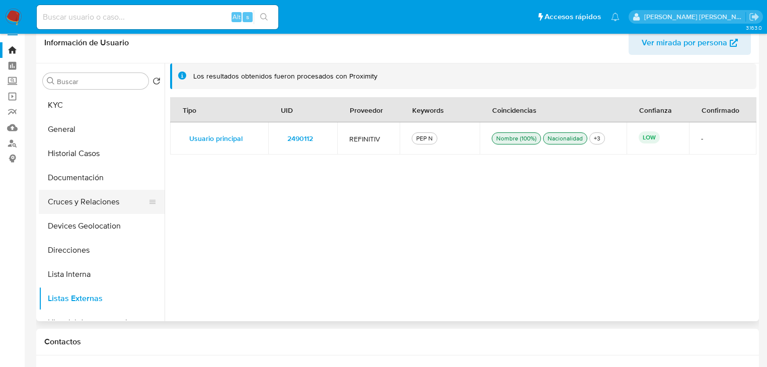
drag, startPoint x: 82, startPoint y: 211, endPoint x: 91, endPoint y: 208, distance: 9.1
click at [83, 212] on button "Cruces y Relaciones" at bounding box center [98, 202] width 118 height 24
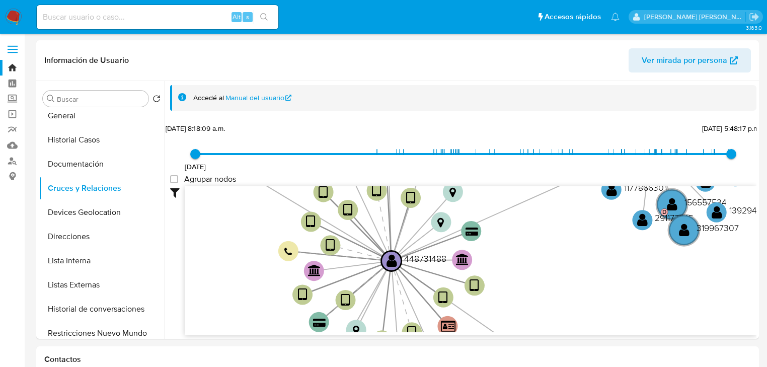
scroll to position [40, 0]
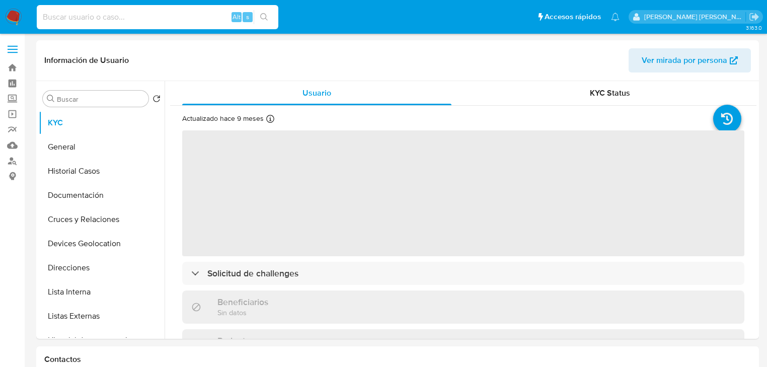
click at [81, 15] on input at bounding box center [158, 17] width 242 height 13
paste input "448731488"
type input "448731488"
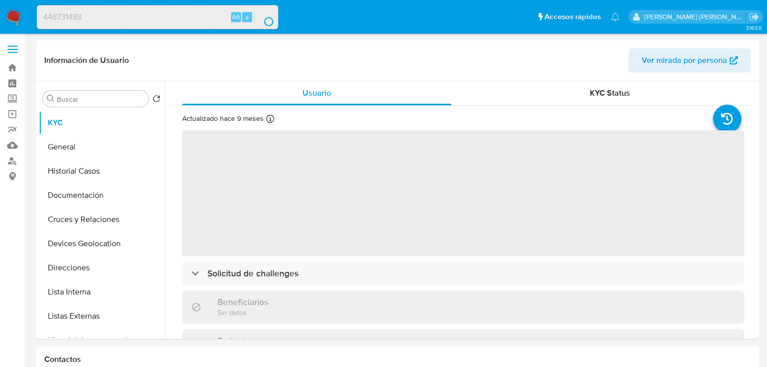
select select "10"
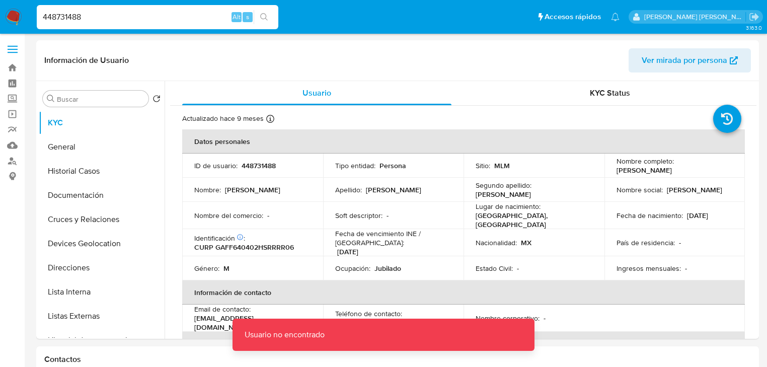
click at [81, 15] on input "448731488" at bounding box center [158, 17] width 242 height 13
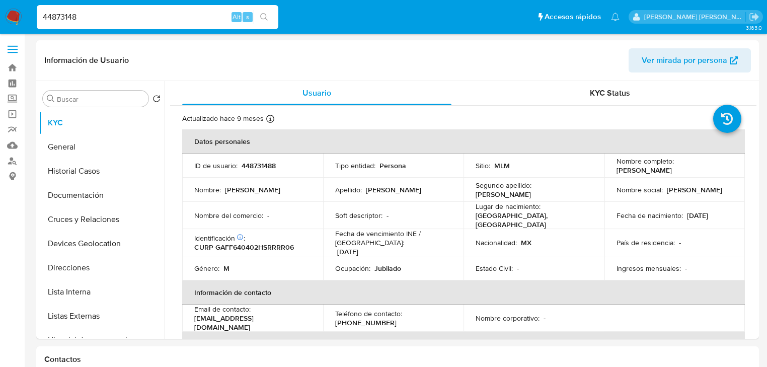
click at [126, 20] on input "44873148" at bounding box center [158, 17] width 242 height 13
type input "448731488"
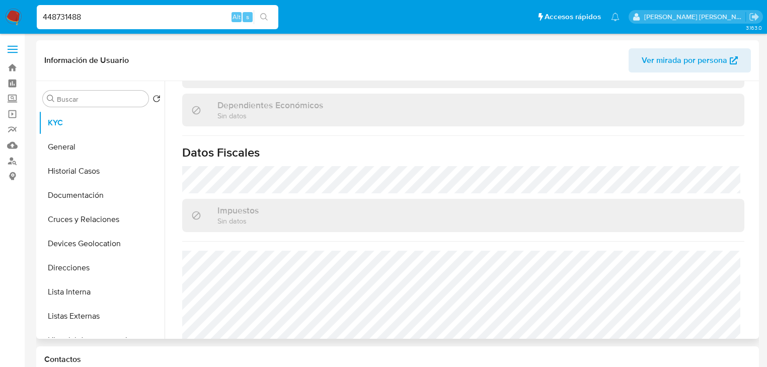
scroll to position [626, 0]
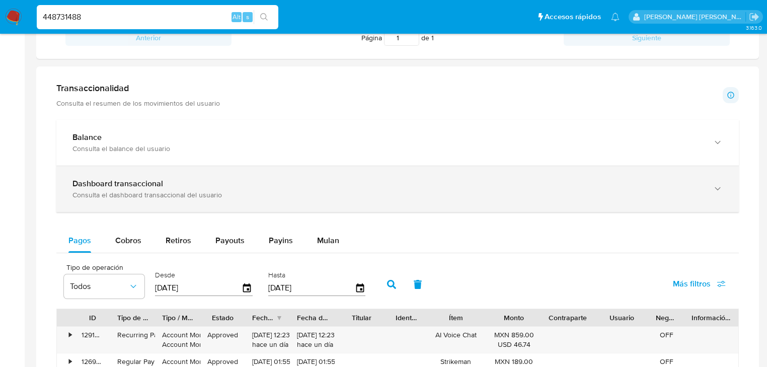
click at [151, 202] on div "Dashboard transaccional Consulta el dashboard transaccional del usuario" at bounding box center [397, 189] width 683 height 46
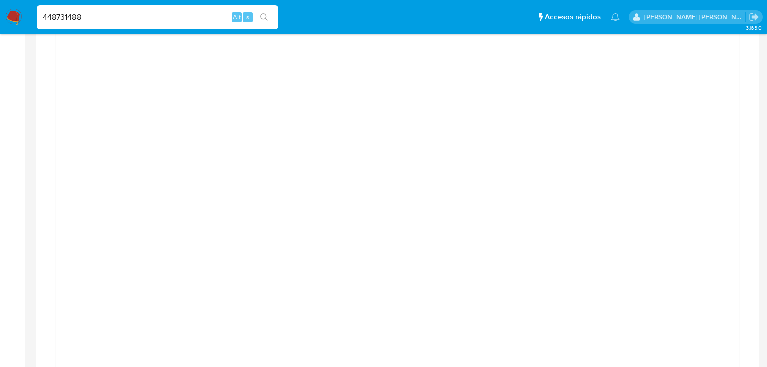
scroll to position [675, 0]
